Goal: Task Accomplishment & Management: Complete application form

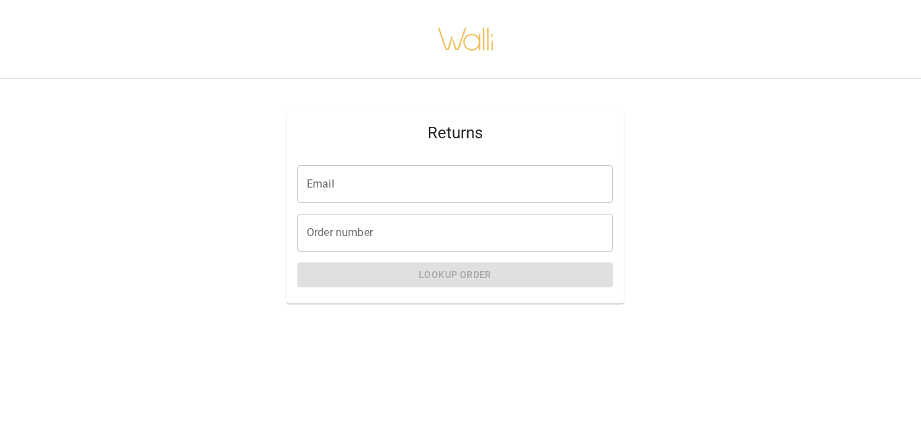
click at [377, 182] on input "Email" at bounding box center [455, 184] width 316 height 38
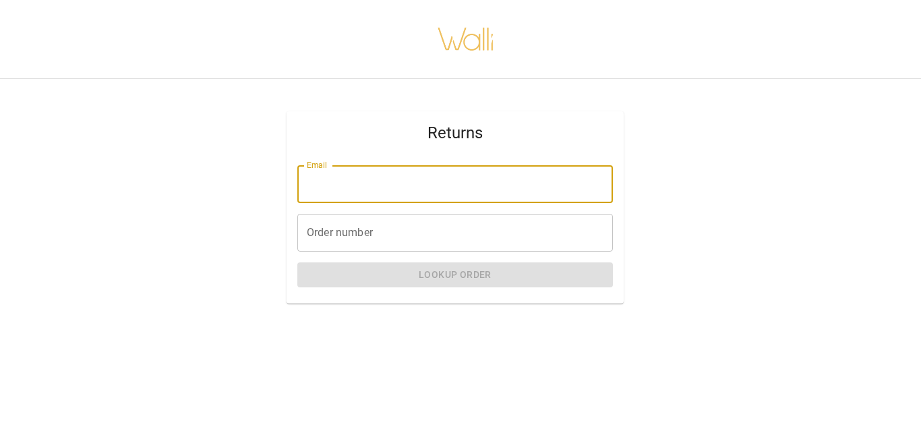
type input "**********"
click at [335, 227] on input "Order number" at bounding box center [455, 233] width 316 height 38
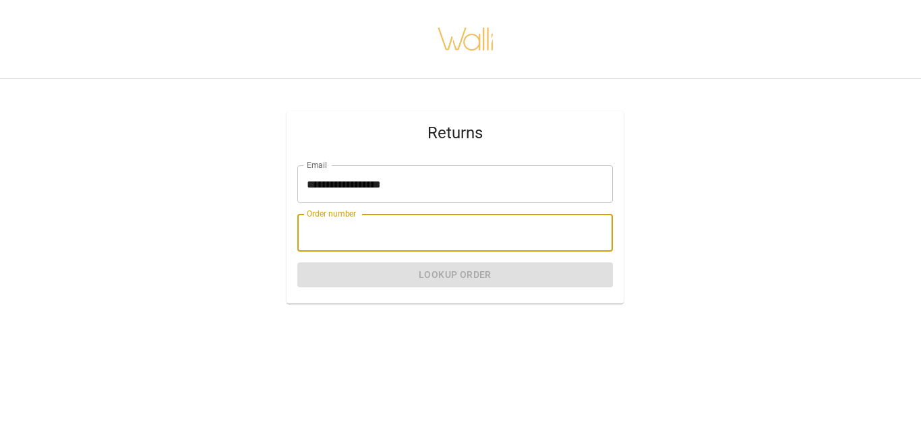
type input "*"
paste input "*******"
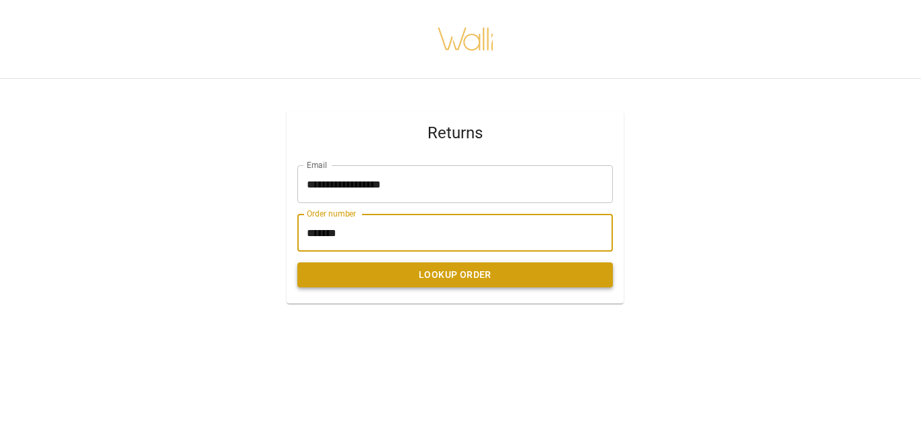
type input "*******"
click at [403, 279] on button "Lookup Order" at bounding box center [455, 274] width 316 height 25
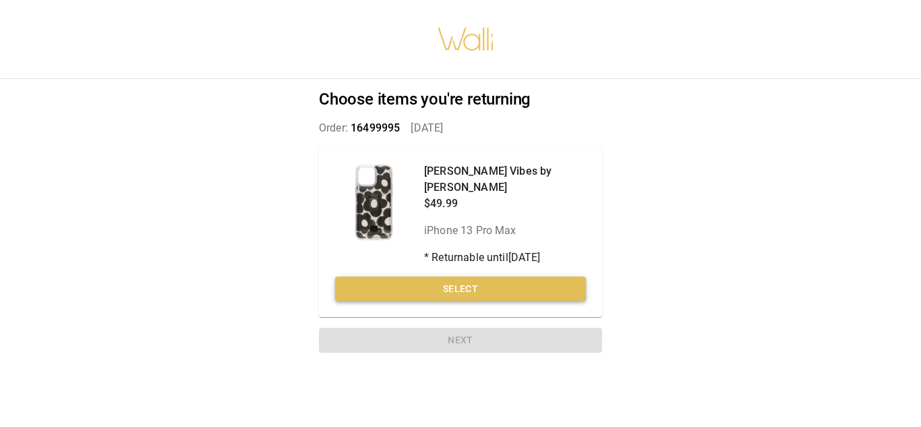
click at [456, 277] on button "Select" at bounding box center [460, 289] width 251 height 25
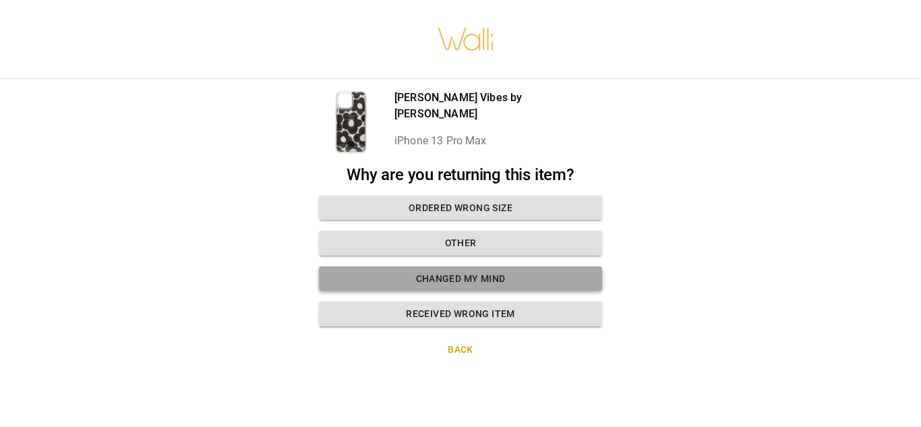
click at [476, 279] on button "Changed my mind" at bounding box center [460, 278] width 283 height 25
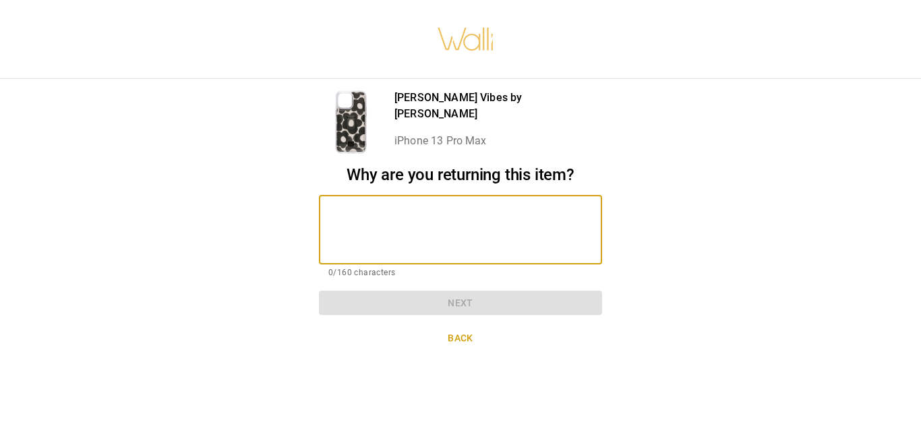
click at [352, 214] on textarea at bounding box center [460, 229] width 264 height 47
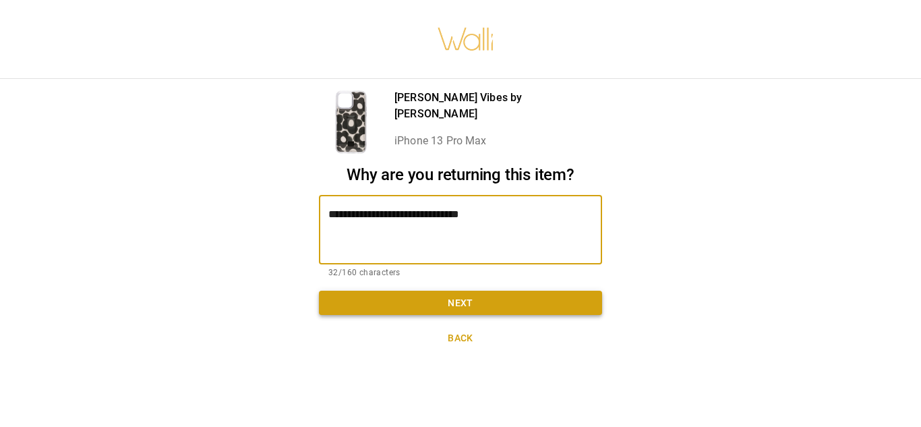
type textarea "**********"
click at [369, 304] on button "Next" at bounding box center [460, 303] width 283 height 25
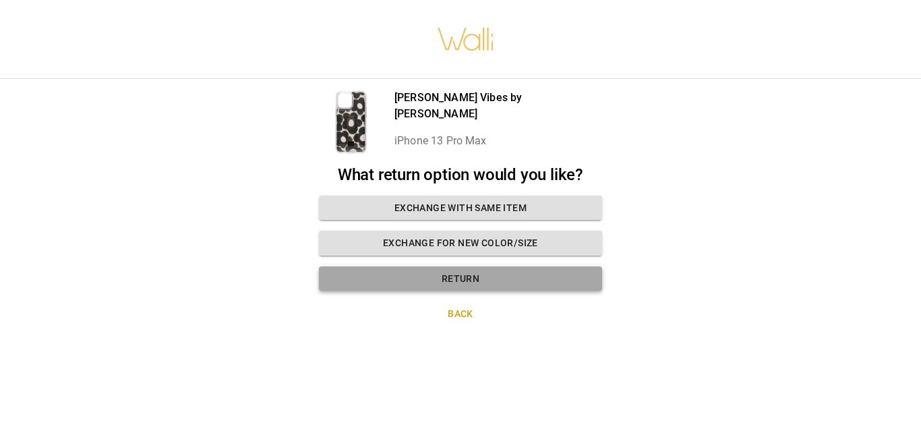
click at [420, 278] on button "Return" at bounding box center [460, 278] width 283 height 25
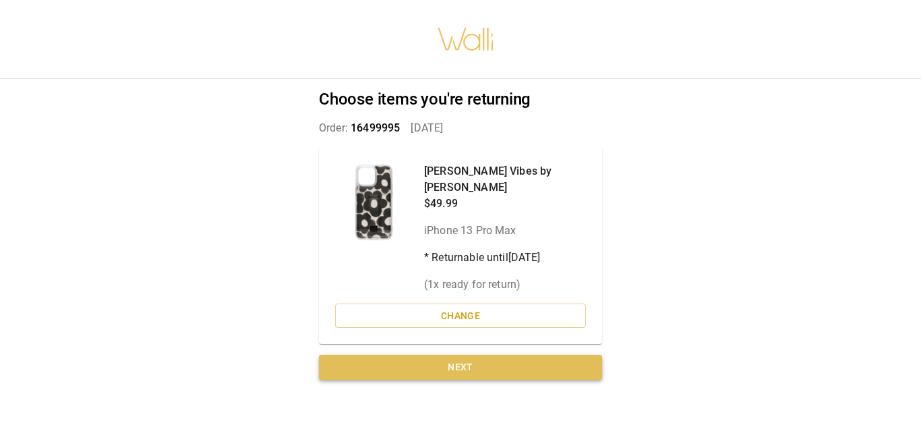
click at [474, 355] on button "Next" at bounding box center [460, 367] width 283 height 25
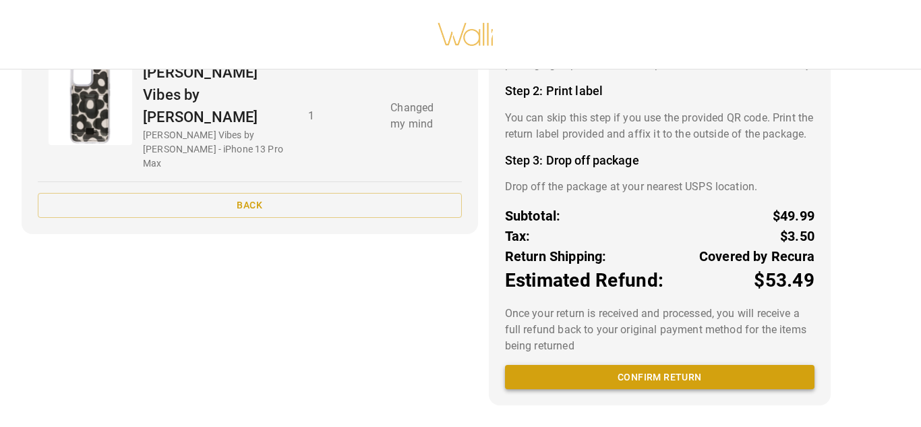
scroll to position [148, 0]
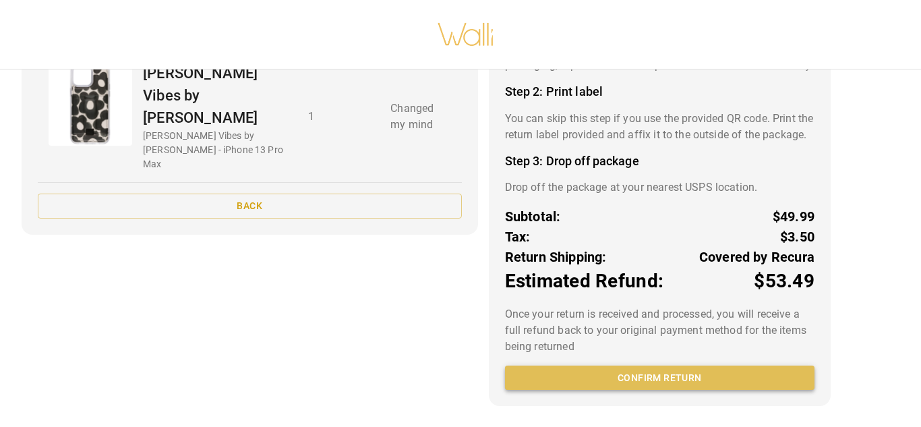
click at [579, 391] on button "Confirm return" at bounding box center [660, 378] width 310 height 25
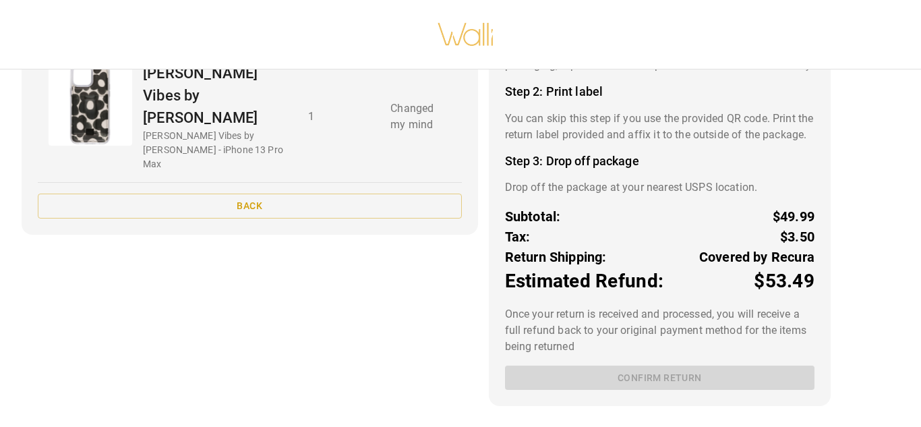
scroll to position [0, 0]
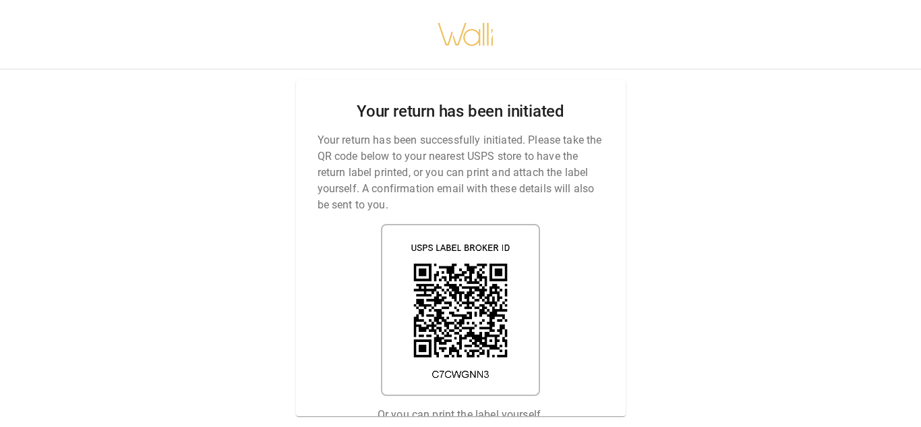
click at [560, 391] on div "Your return has been initiated Your return has been successfully initiated. Ple…" at bounding box center [461, 248] width 330 height 336
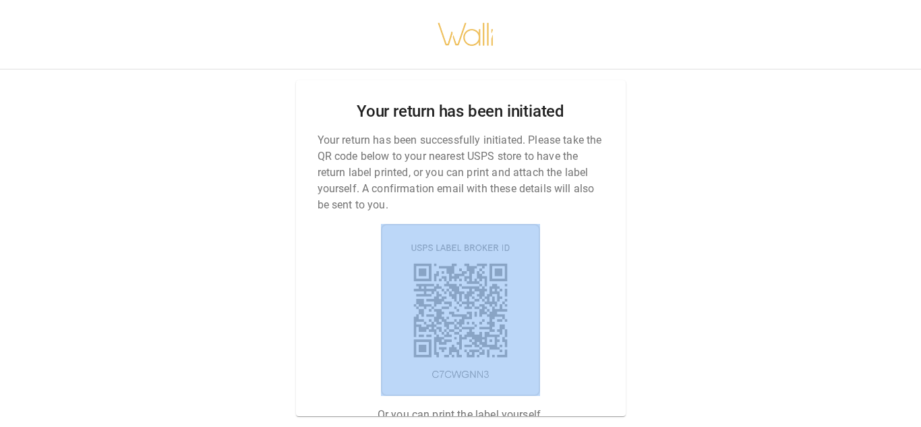
click at [560, 391] on div "Your return has been initiated Your return has been successfully initiated. Ple…" at bounding box center [461, 248] width 330 height 336
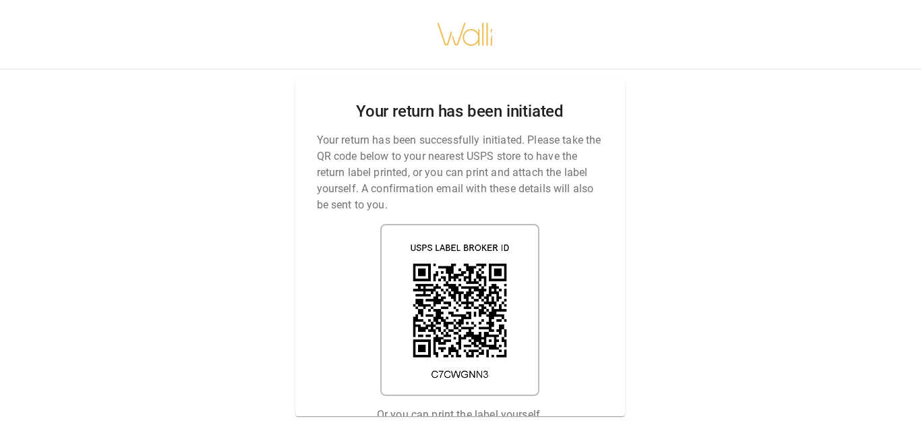
scroll to position [0, 1]
click at [498, 351] on img at bounding box center [459, 310] width 159 height 172
click at [459, 377] on img at bounding box center [459, 310] width 159 height 172
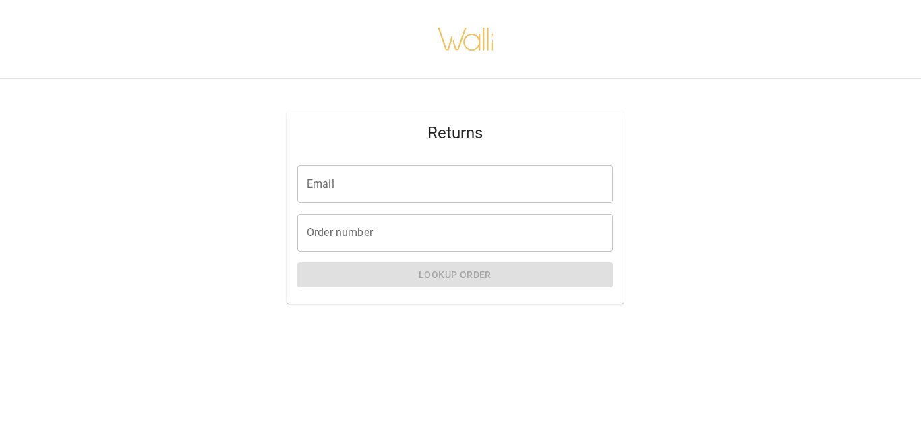
click at [328, 181] on input "Email" at bounding box center [455, 184] width 316 height 38
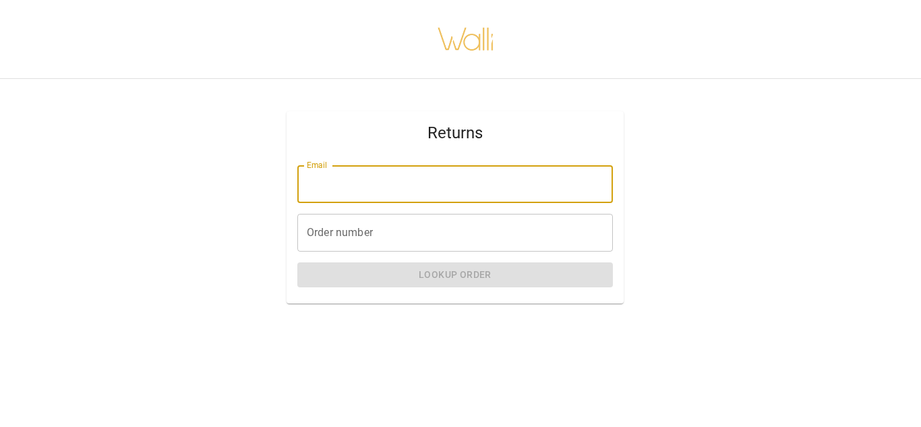
type input "**********"
click at [349, 228] on input "Order number" at bounding box center [455, 233] width 316 height 38
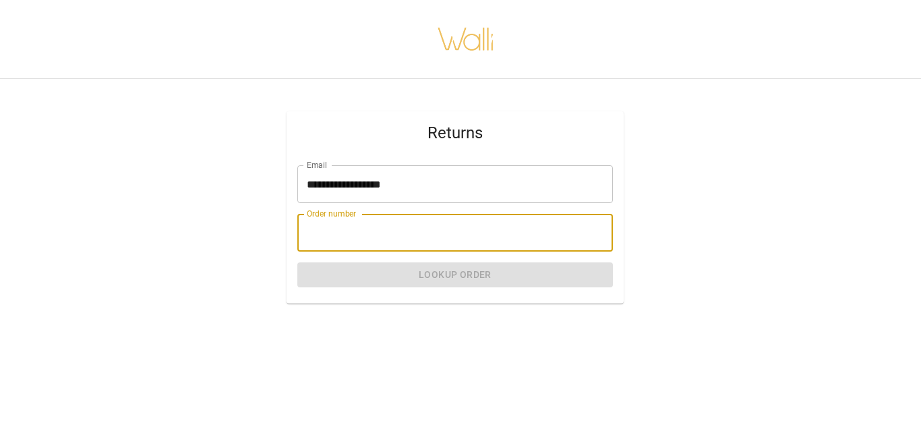
type input "*******"
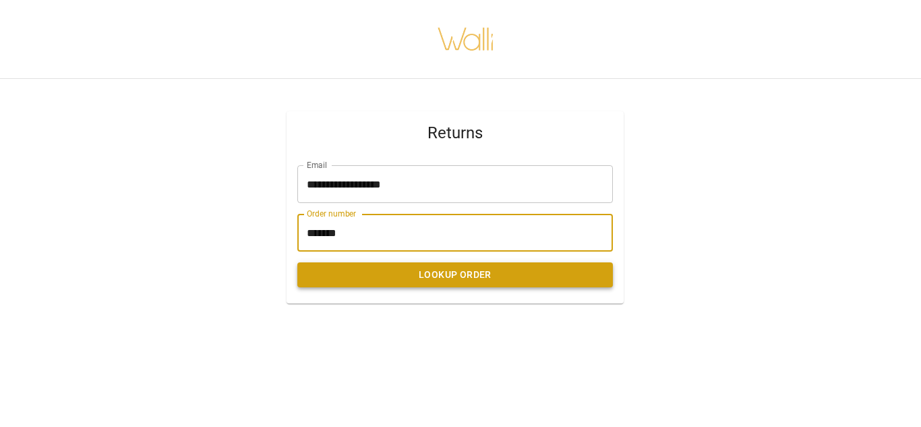
click at [399, 274] on button "Lookup Order" at bounding box center [455, 274] width 316 height 25
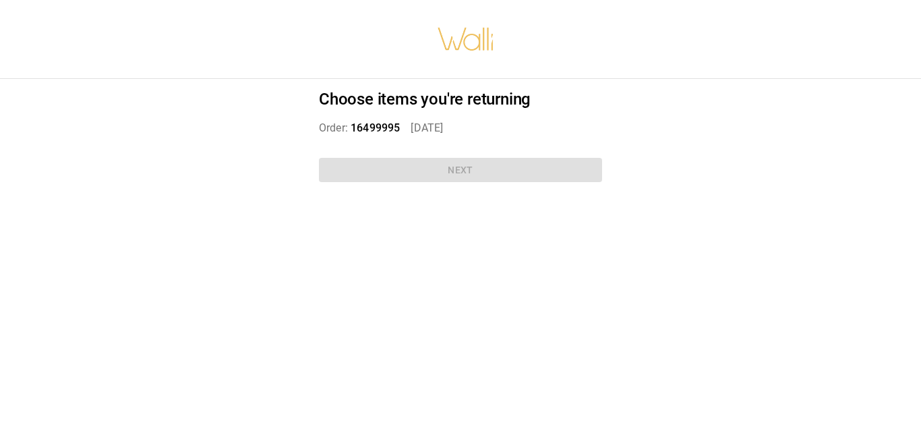
click at [419, 171] on div "Choose items you're returning Order: 16499995   Aug 31, 2025 Next" at bounding box center [461, 138] width 316 height 119
click at [452, 170] on div "Choose items you're returning Order: 16499995   Aug 31, 2025 Next" at bounding box center [461, 138] width 316 height 119
click at [451, 171] on div "Choose items you're returning Order: 16499995   Aug 31, 2025 Next" at bounding box center [461, 138] width 316 height 119
click at [496, 168] on div "Choose items you're returning Order: 16499995   Aug 31, 2025 Next" at bounding box center [461, 138] width 316 height 119
click at [391, 129] on span "16499995" at bounding box center [375, 127] width 49 height 13
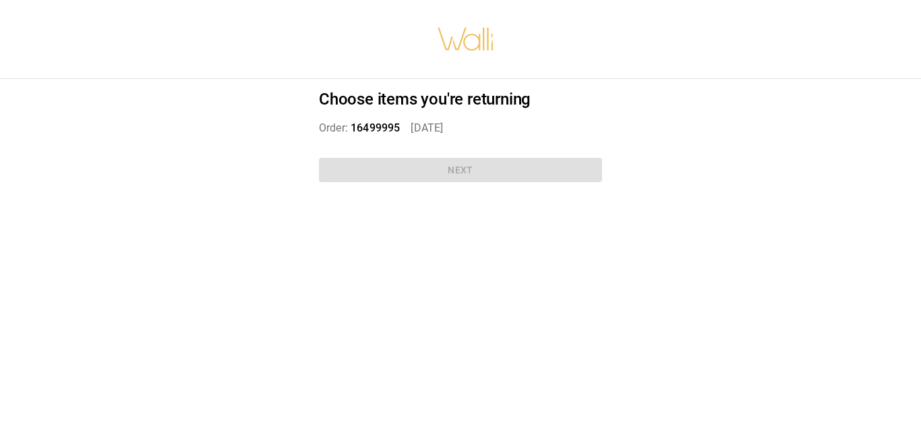
click at [398, 175] on div "Choose items you're returning Order: 16499995   Aug 31, 2025 Next" at bounding box center [461, 138] width 316 height 119
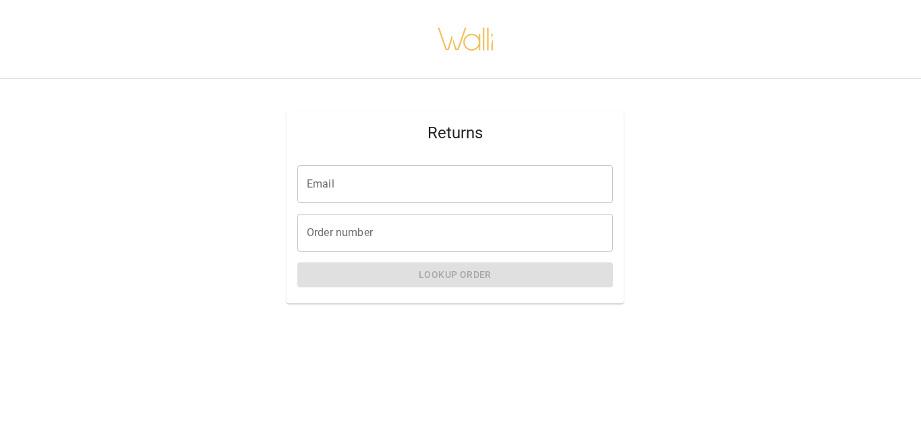
click at [508, 176] on input "Email" at bounding box center [455, 184] width 316 height 38
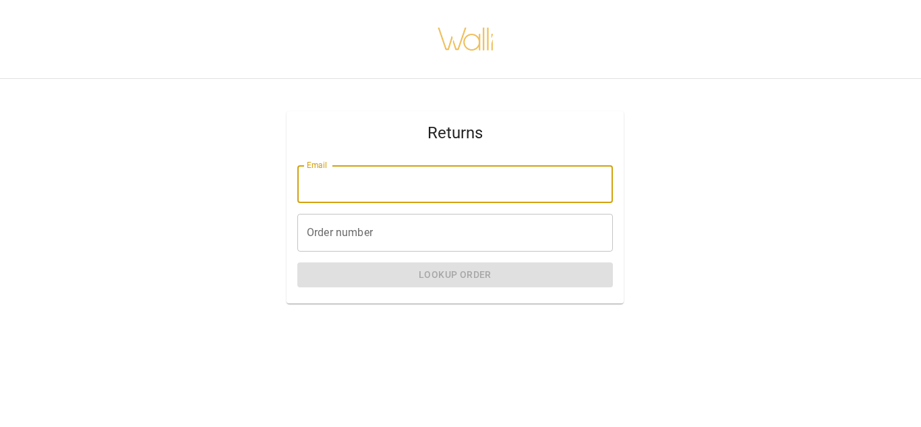
type input "**********"
click at [379, 232] on input "Order number" at bounding box center [455, 233] width 316 height 38
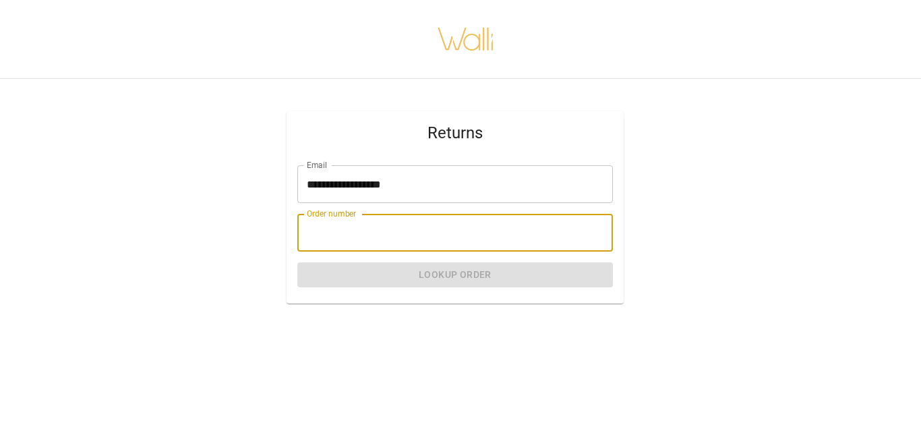
type input "*******"
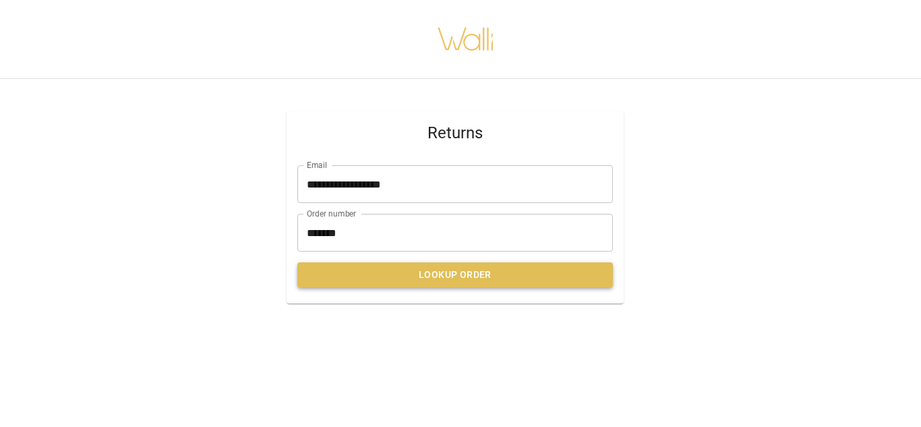
click at [393, 276] on button "Lookup Order" at bounding box center [455, 274] width 316 height 25
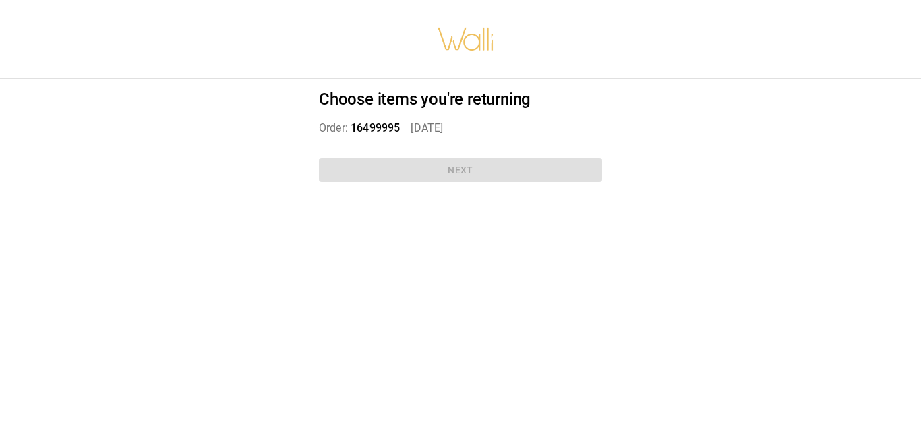
click at [392, 164] on div "Choose items you're returning Order: 16499995   [DATE] Next" at bounding box center [461, 138] width 316 height 119
click at [387, 125] on span "16499995" at bounding box center [375, 127] width 49 height 13
click at [407, 163] on div "Choose items you're returning Order: 16499995   Aug 31, 2025 Next" at bounding box center [461, 138] width 316 height 119
click at [442, 126] on p "Order: 16499995   Aug 31, 2025" at bounding box center [460, 128] width 283 height 16
